Goal: Transaction & Acquisition: Purchase product/service

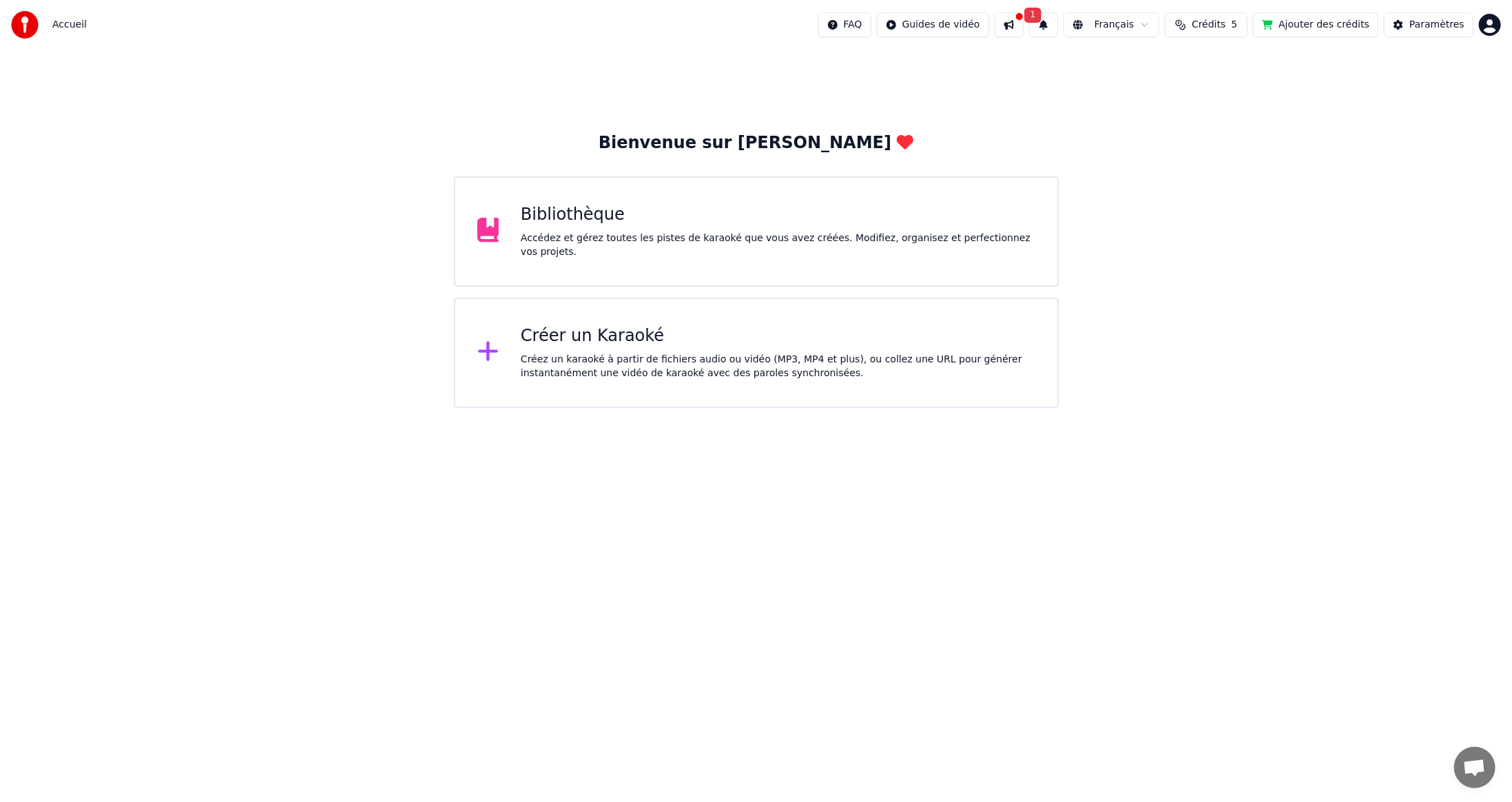
click at [1340, 23] on button "Ajouter des crédits" at bounding box center [1316, 25] width 126 height 25
click at [1225, 25] on span "Crédits" at bounding box center [1208, 25] width 33 height 14
click at [1042, 16] on span "1" at bounding box center [1033, 15] width 18 height 15
click at [1034, 76] on div "Cliquez sur le bouton pour mettre à jour" at bounding box center [1053, 77] width 194 height 14
click at [1155, 66] on button "Mettre à Jour" at bounding box center [1198, 68] width 86 height 25
